Goal: Task Accomplishment & Management: Use online tool/utility

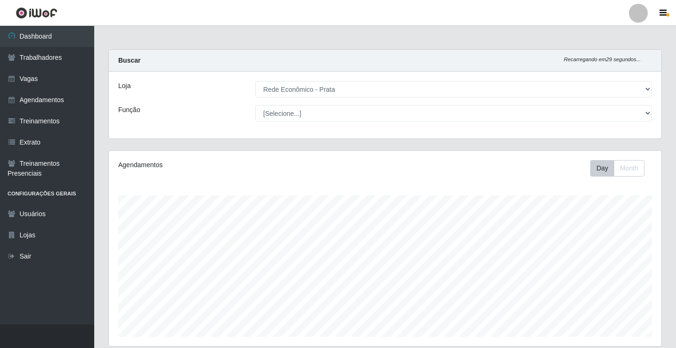
select select "192"
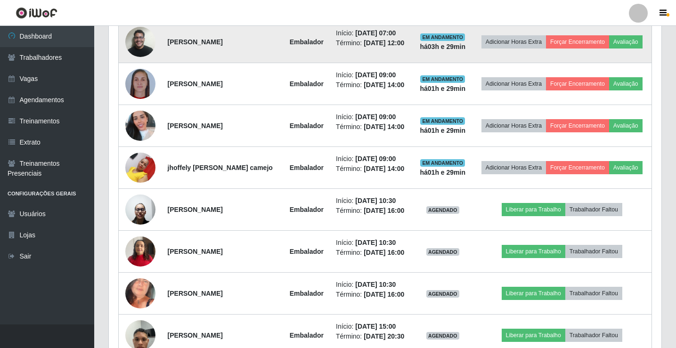
scroll to position [534, 0]
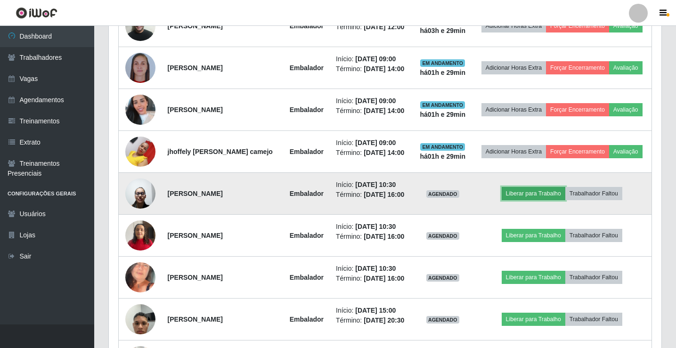
click at [530, 200] on button "Liberar para Trabalho" at bounding box center [534, 193] width 64 height 13
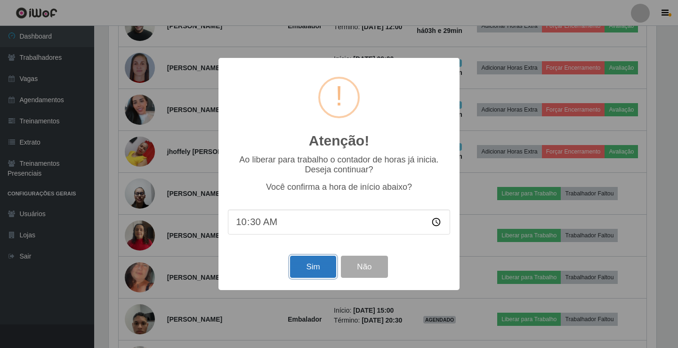
click at [318, 273] on button "Sim" at bounding box center [313, 267] width 46 height 22
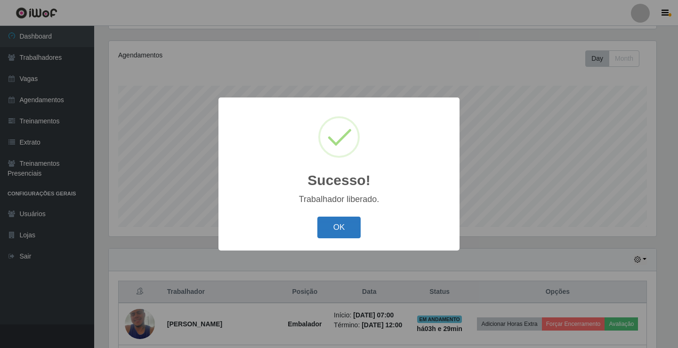
click at [348, 232] on button "OK" at bounding box center [339, 228] width 44 height 22
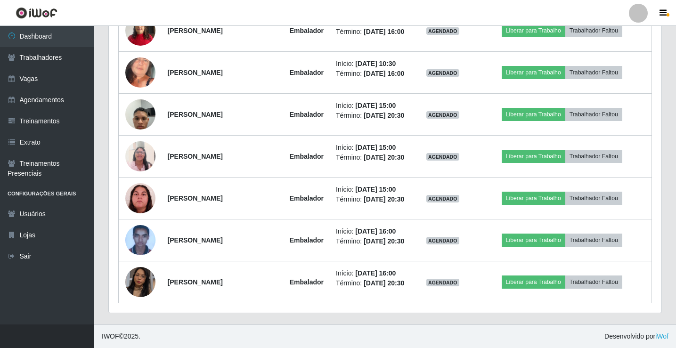
scroll to position [722, 0]
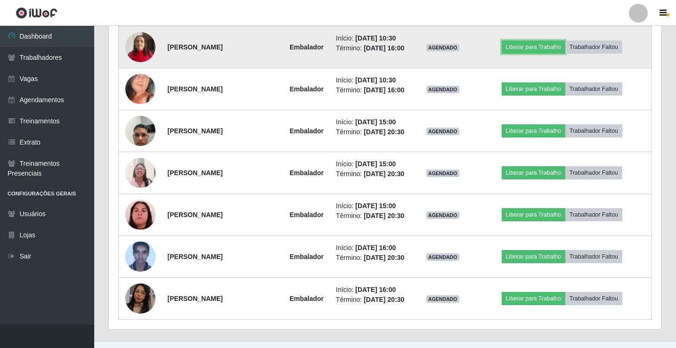
click at [542, 68] on td "Liberar para Trabalho Trabalhador Faltou" at bounding box center [561, 47] width 179 height 42
click at [539, 54] on button "Liberar para Trabalho" at bounding box center [534, 46] width 64 height 13
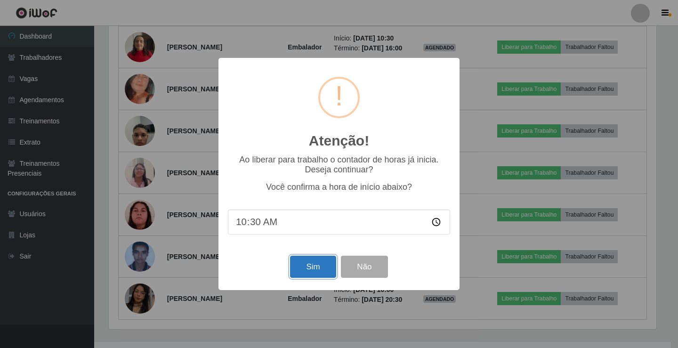
click at [307, 269] on button "Sim" at bounding box center [313, 267] width 46 height 22
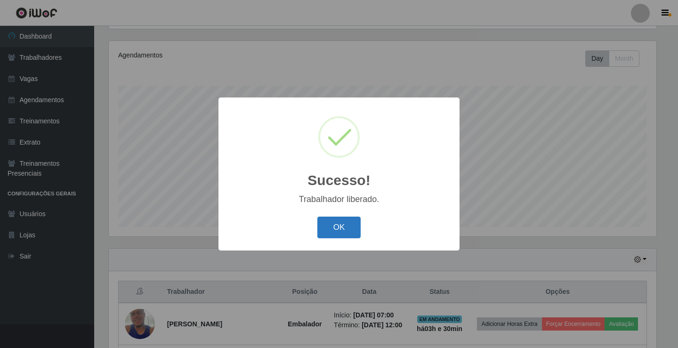
click at [319, 231] on button "OK" at bounding box center [339, 228] width 44 height 22
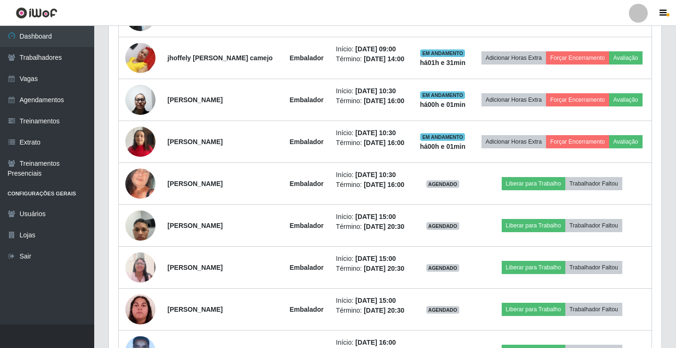
scroll to position [628, 0]
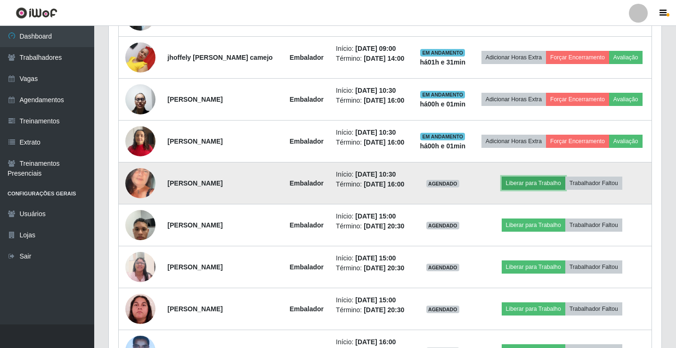
click at [531, 190] on button "Liberar para Trabalho" at bounding box center [534, 183] width 64 height 13
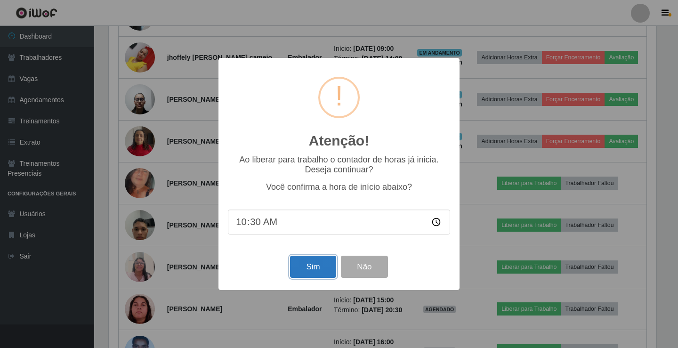
click at [316, 264] on button "Sim" at bounding box center [313, 267] width 46 height 22
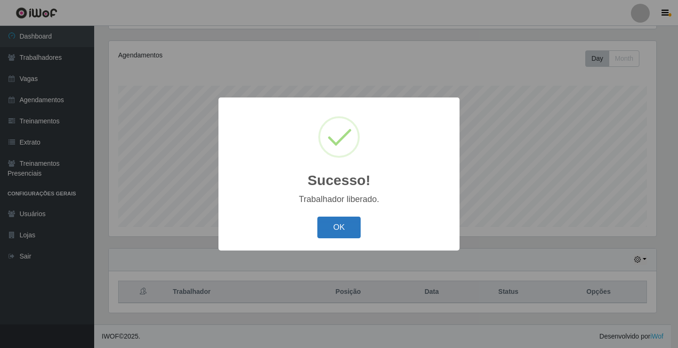
click at [352, 232] on button "OK" at bounding box center [339, 228] width 44 height 22
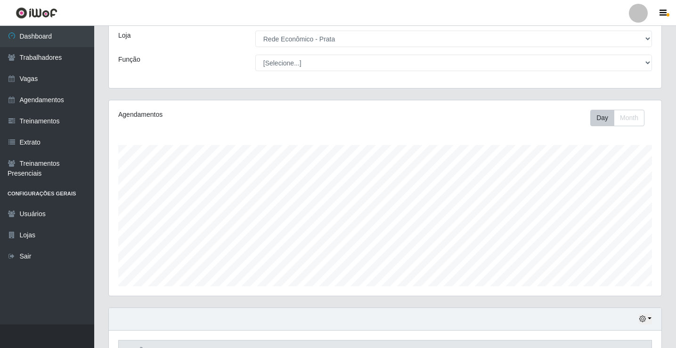
scroll to position [0, 0]
